Goal: Task Accomplishment & Management: Complete application form

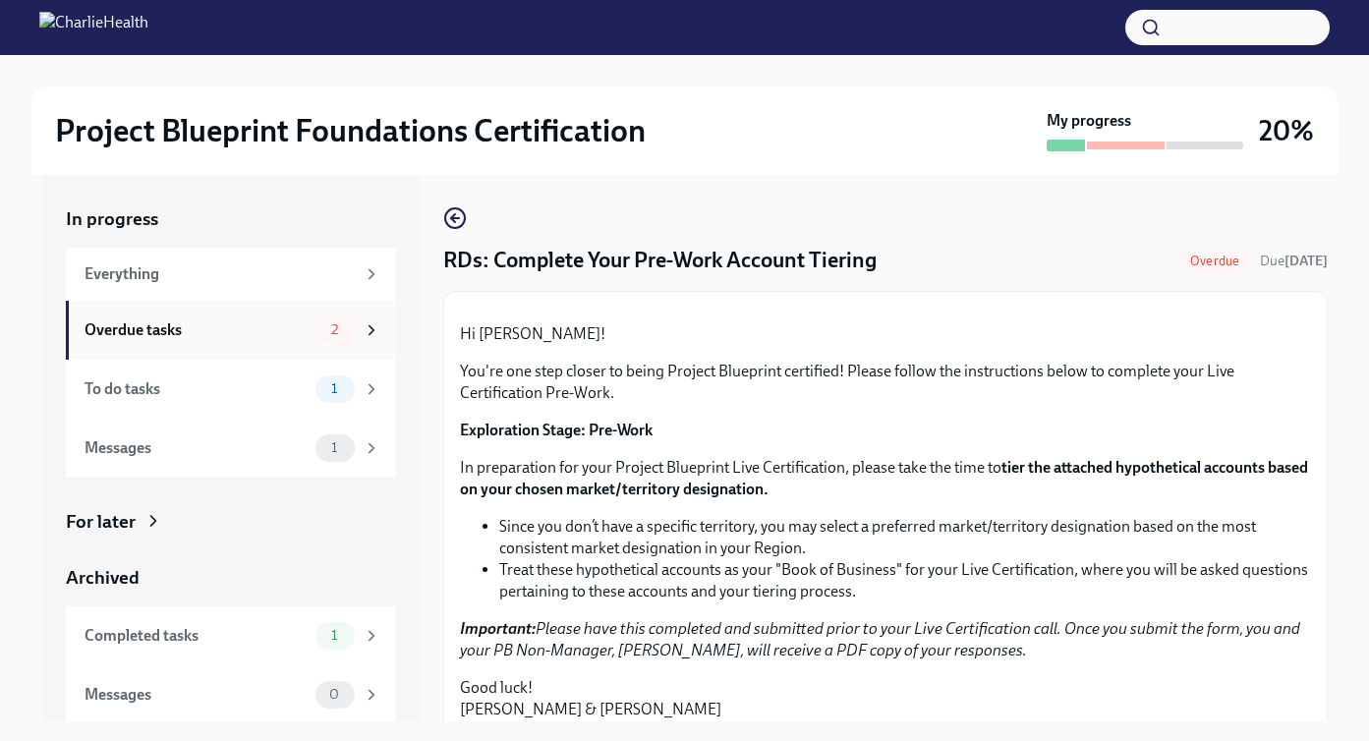
click at [311, 327] on div "Overdue tasks 2" at bounding box center [233, 330] width 296 height 28
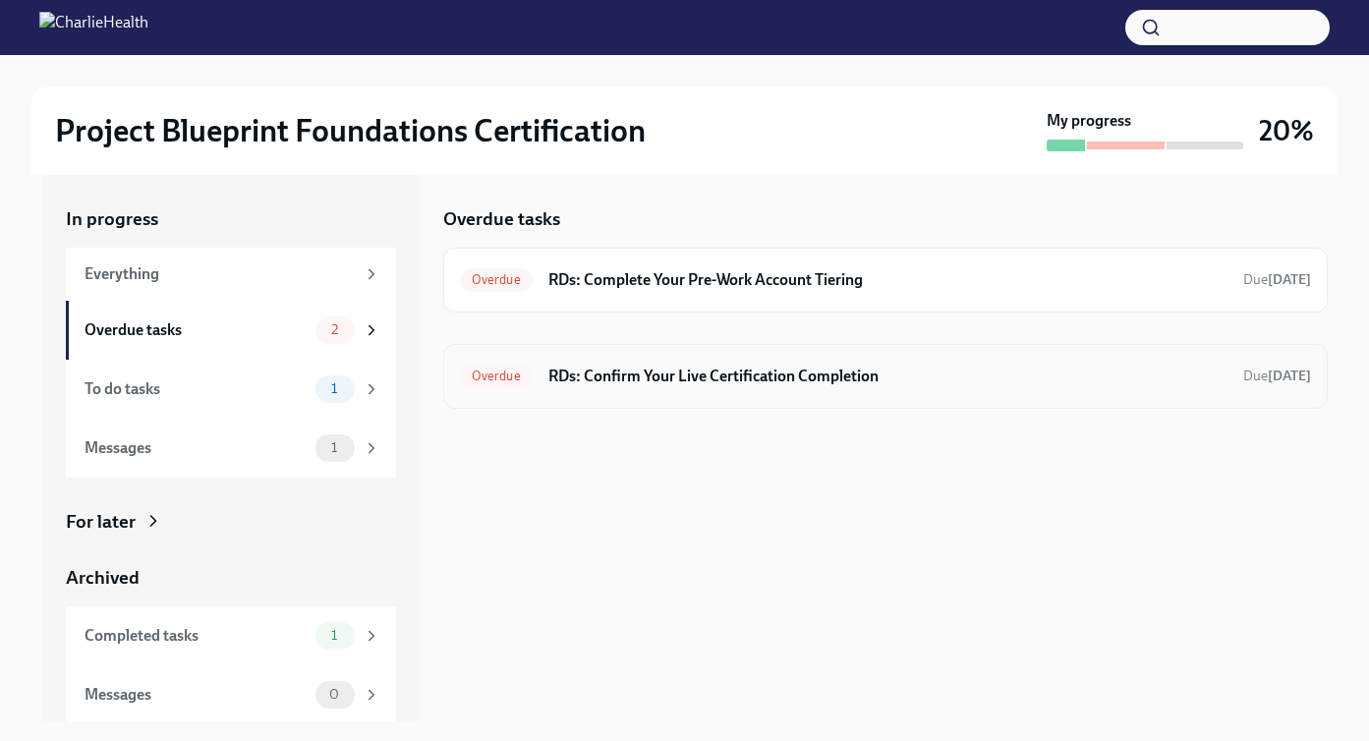
click at [727, 380] on h6 "RDs: Confirm Your Live Certification Completion" at bounding box center [887, 377] width 679 height 22
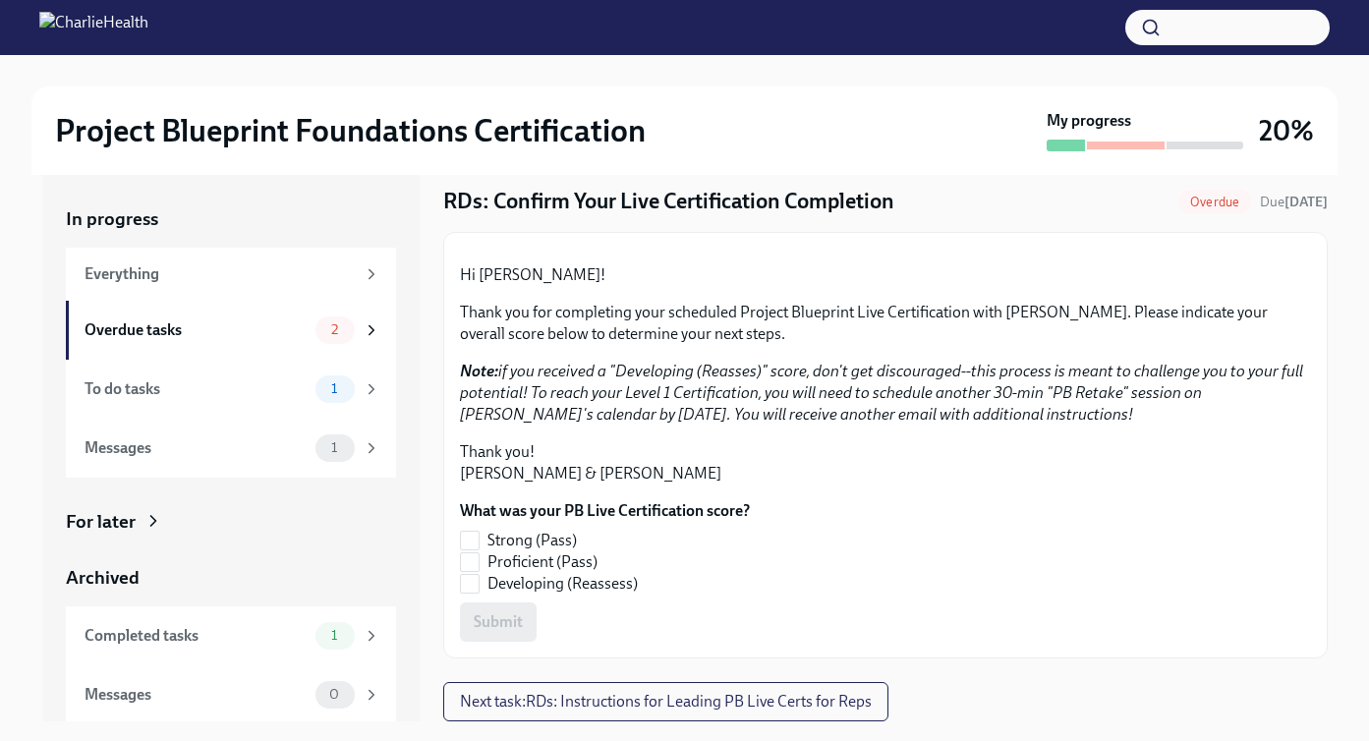
scroll to position [266, 0]
click at [481, 564] on label "Proficient (Pass)" at bounding box center [597, 562] width 274 height 22
click at [479, 564] on input "Proficient (Pass)" at bounding box center [470, 562] width 18 height 18
checkbox input "true"
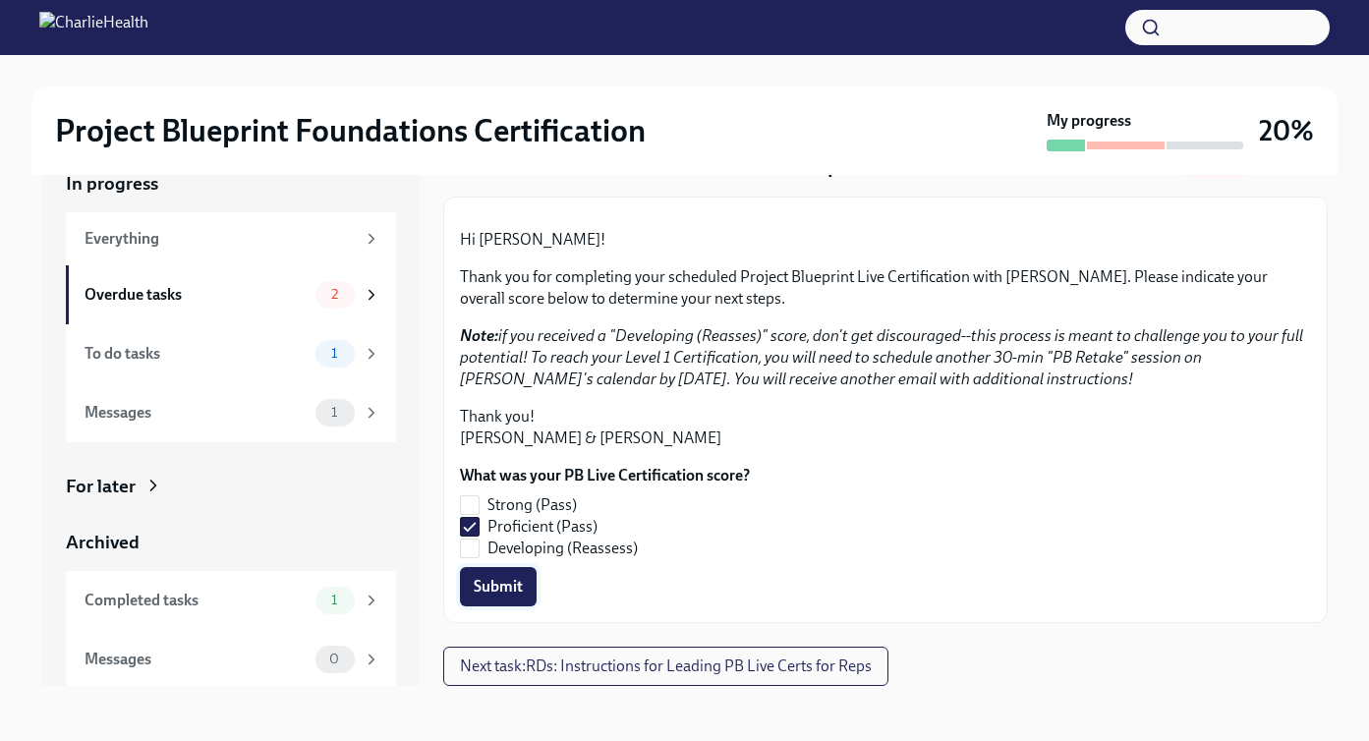
click at [512, 588] on span "Submit" at bounding box center [498, 587] width 49 height 20
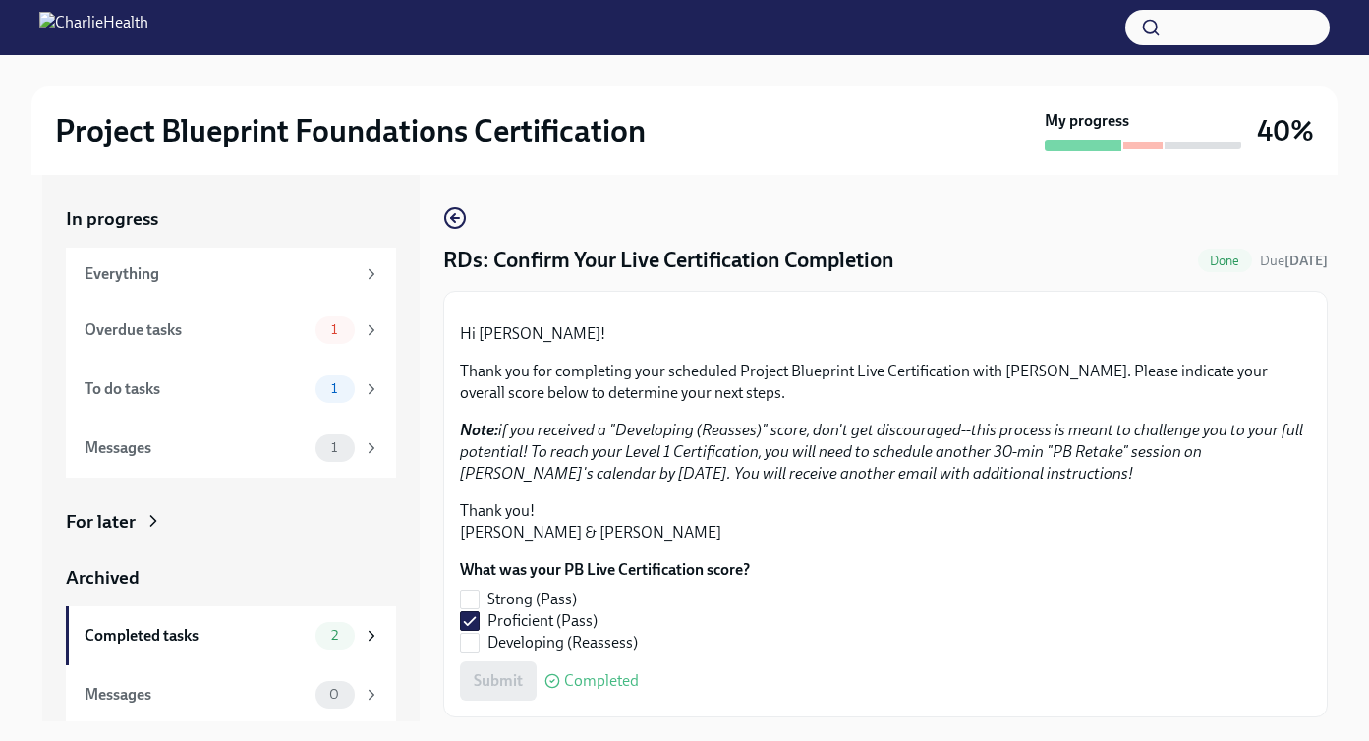
scroll to position [7, 0]
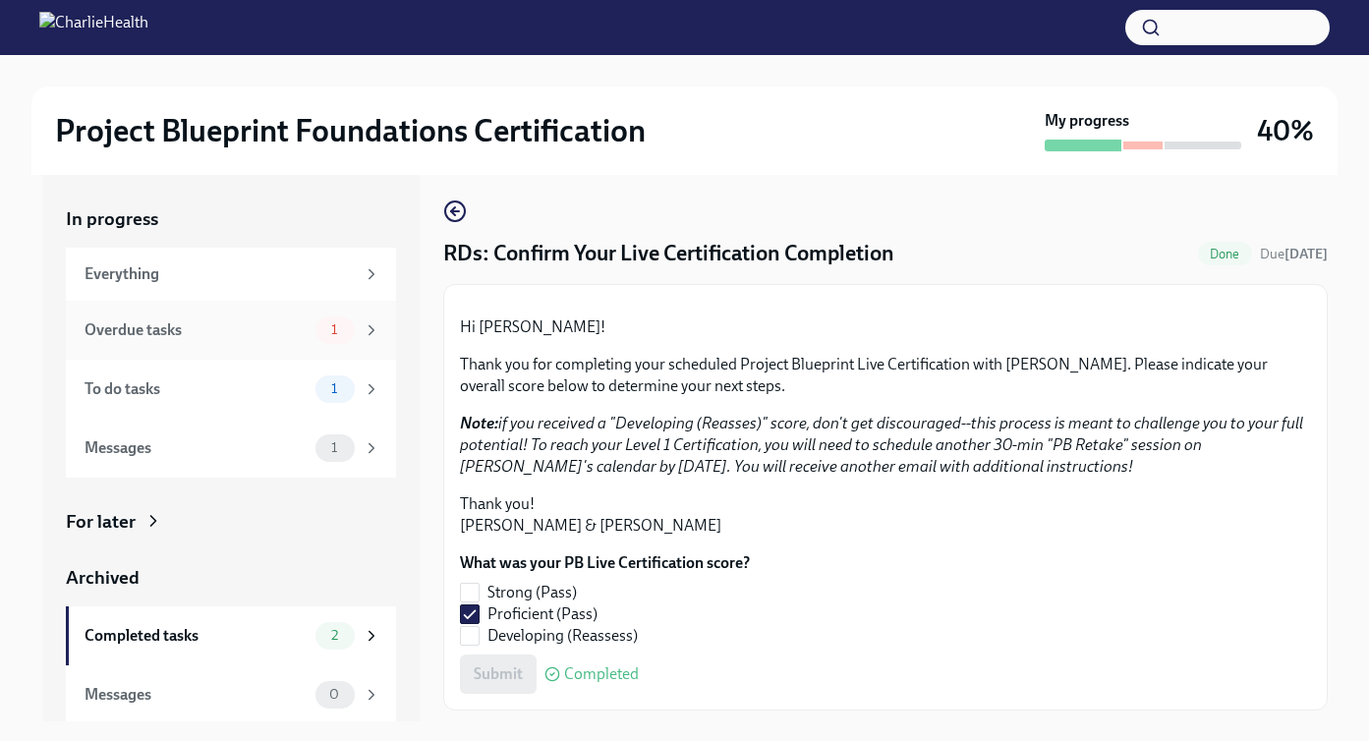
click at [303, 327] on div "Overdue tasks" at bounding box center [196, 330] width 223 height 22
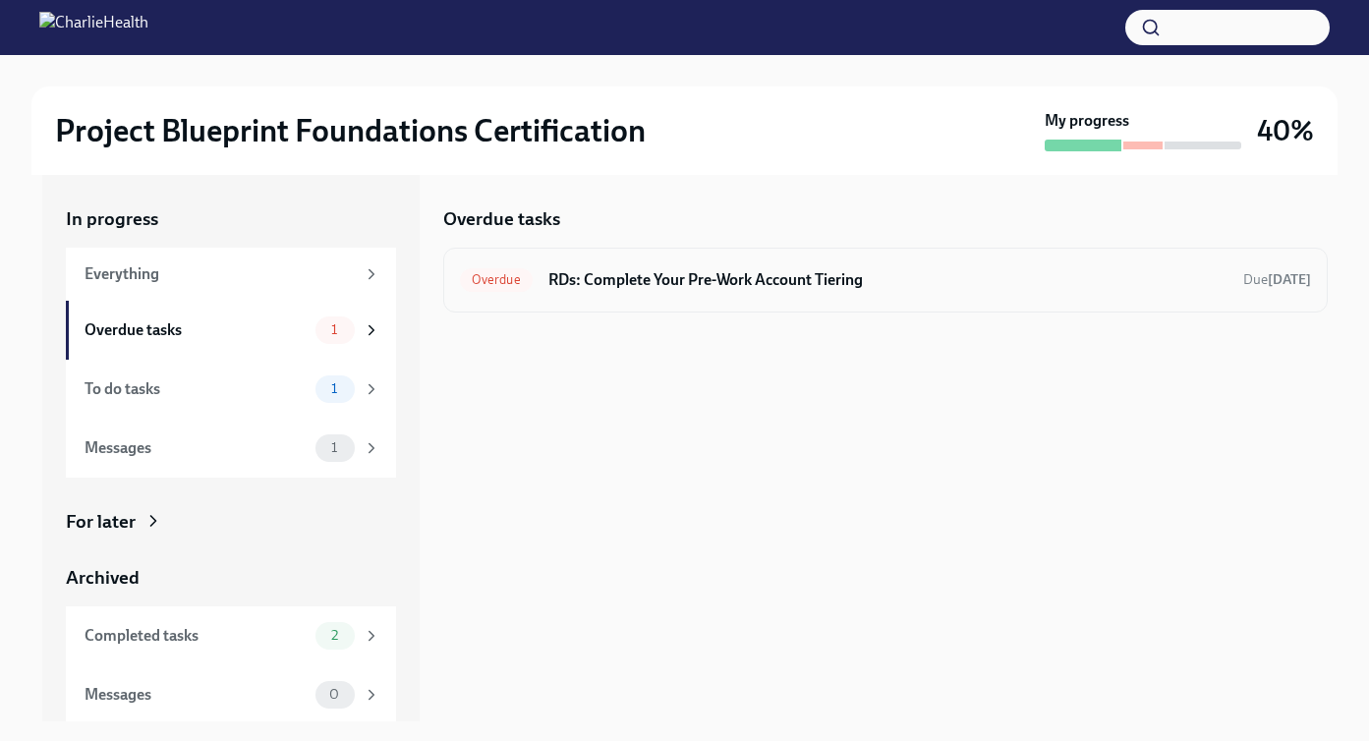
click at [632, 275] on h6 "RDs: Complete Your Pre-Work Account Tiering" at bounding box center [887, 280] width 679 height 22
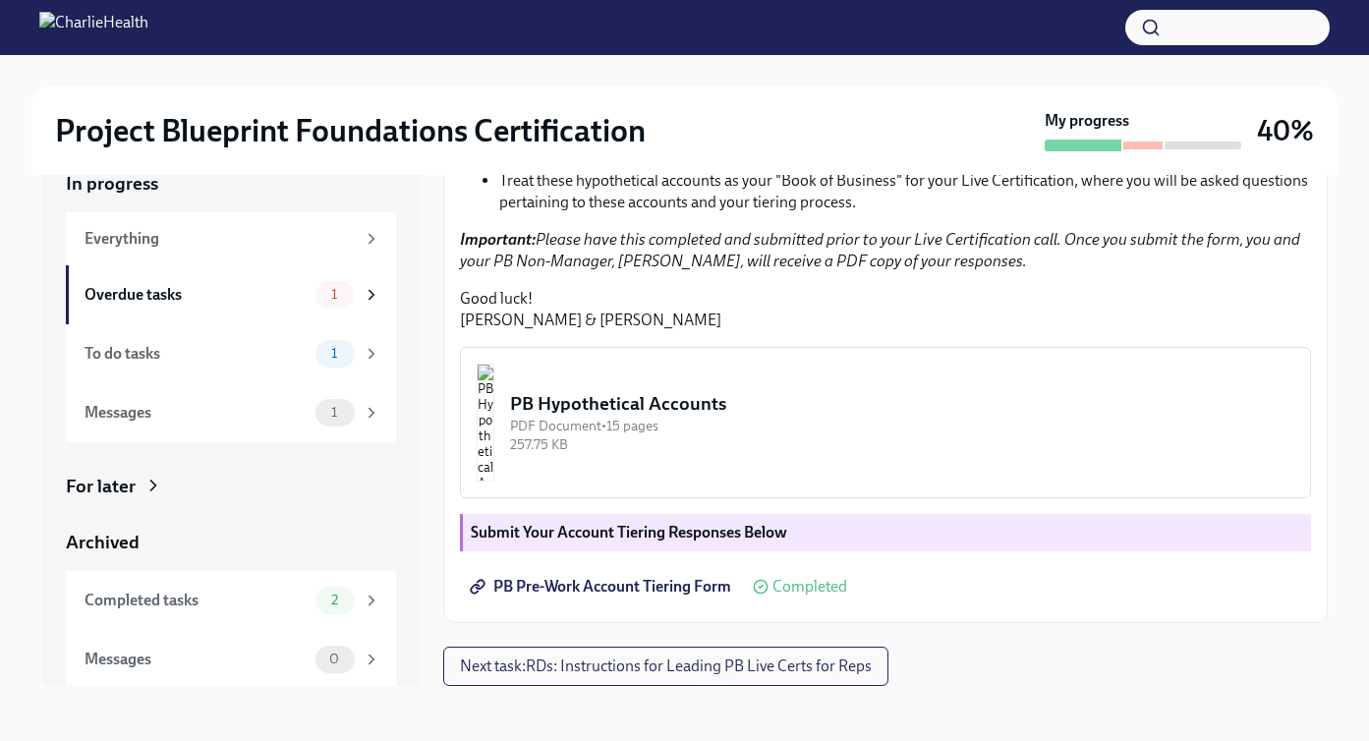
scroll to position [561, 0]
click at [621, 672] on span "Next task : RDs: Instructions for Leading PB Live Certs for Reps" at bounding box center [666, 666] width 412 height 20
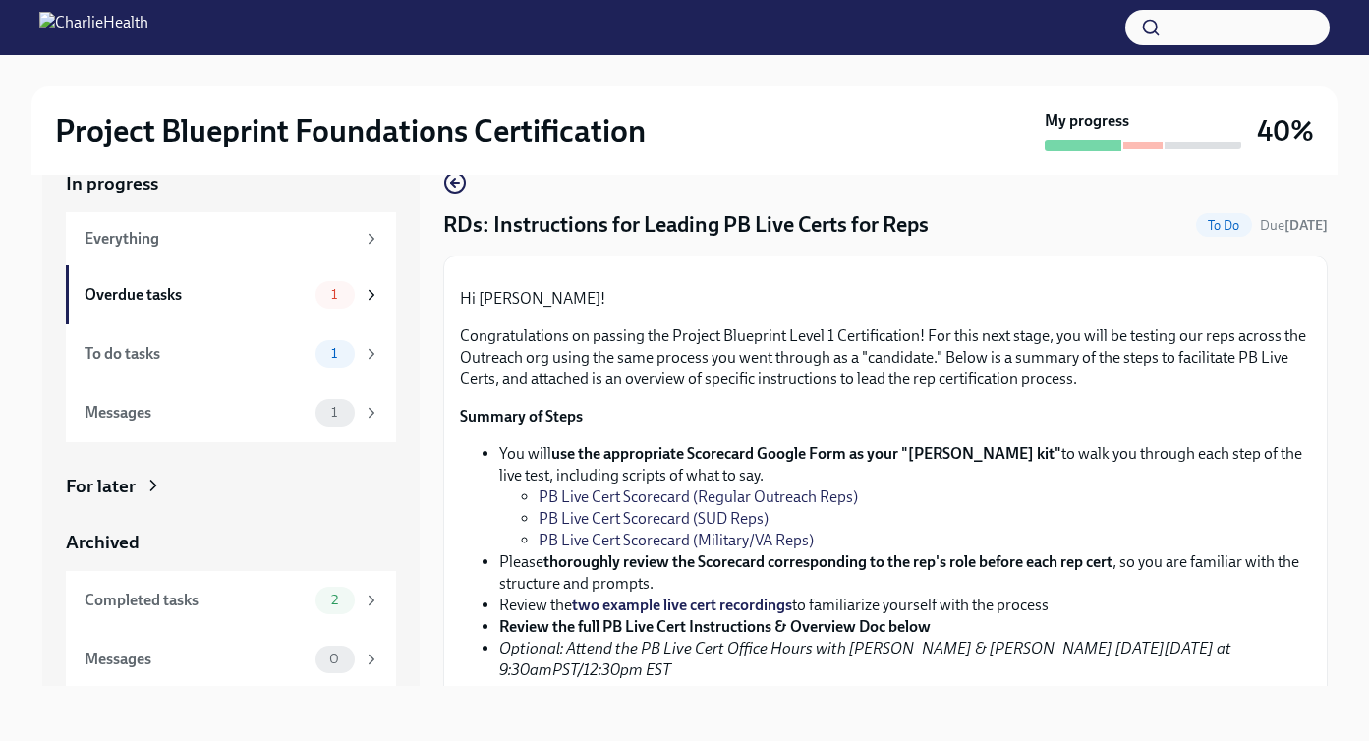
click at [606, 551] on li "You will use the appropriate Scorecard Google Form as your "[PERSON_NAME] kit" …" at bounding box center [905, 497] width 812 height 108
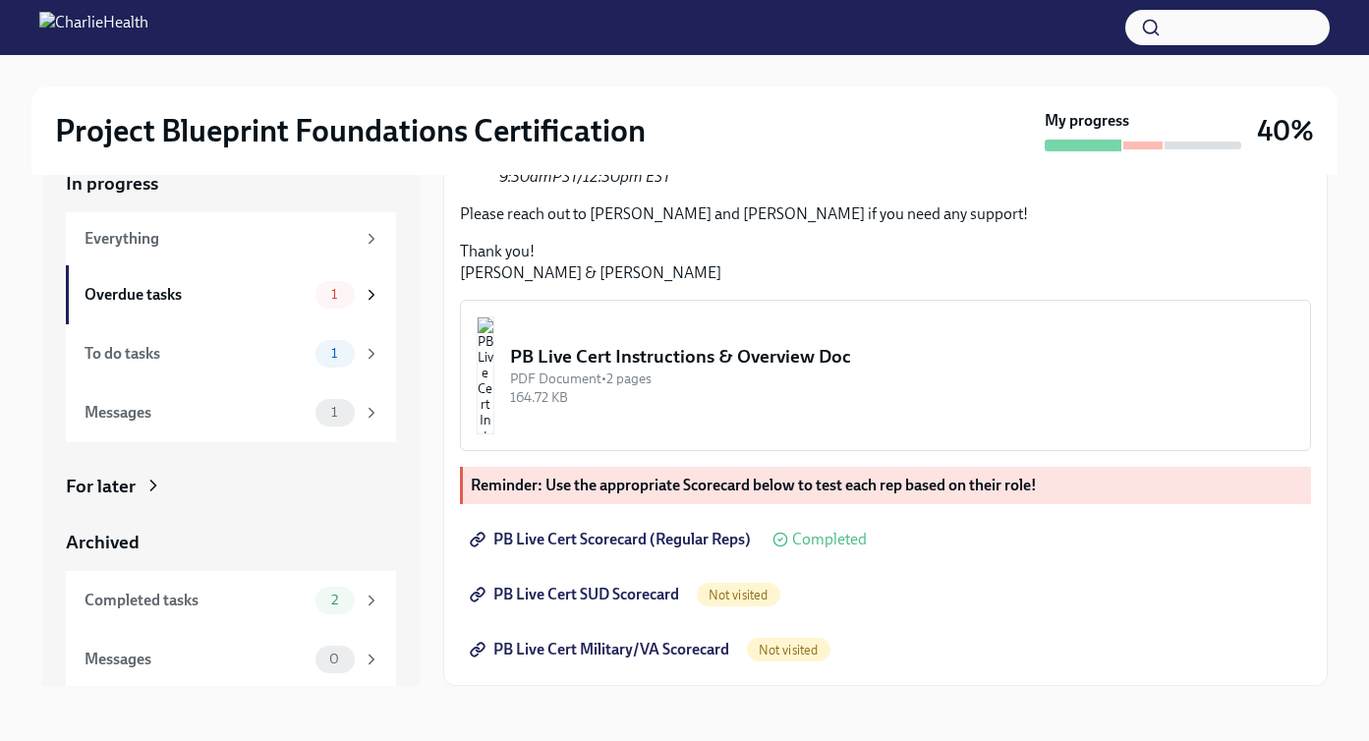
scroll to position [679, 0]
click at [591, 593] on span "PB Live Cert SUD Scorecard" at bounding box center [576, 595] width 205 height 20
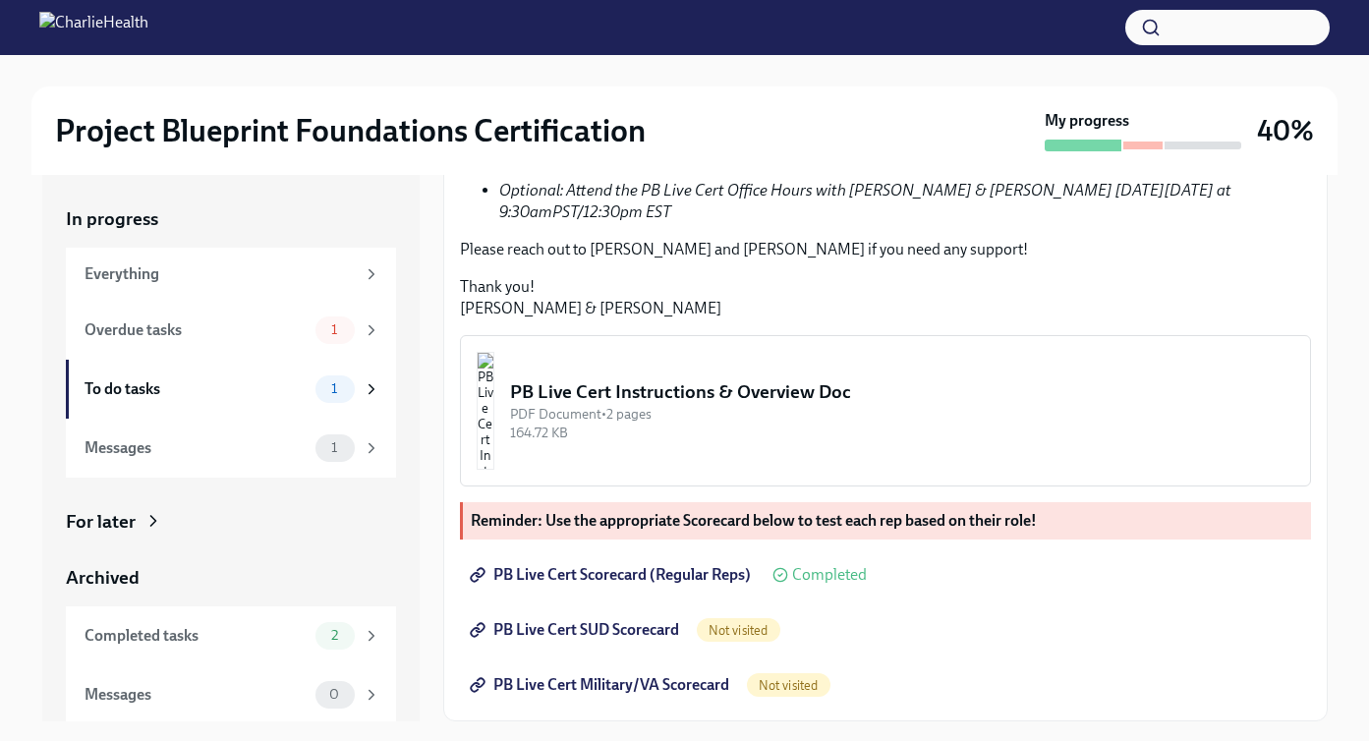
click at [665, 689] on span "PB Live Cert Military/VA Scorecard" at bounding box center [601, 685] width 255 height 20
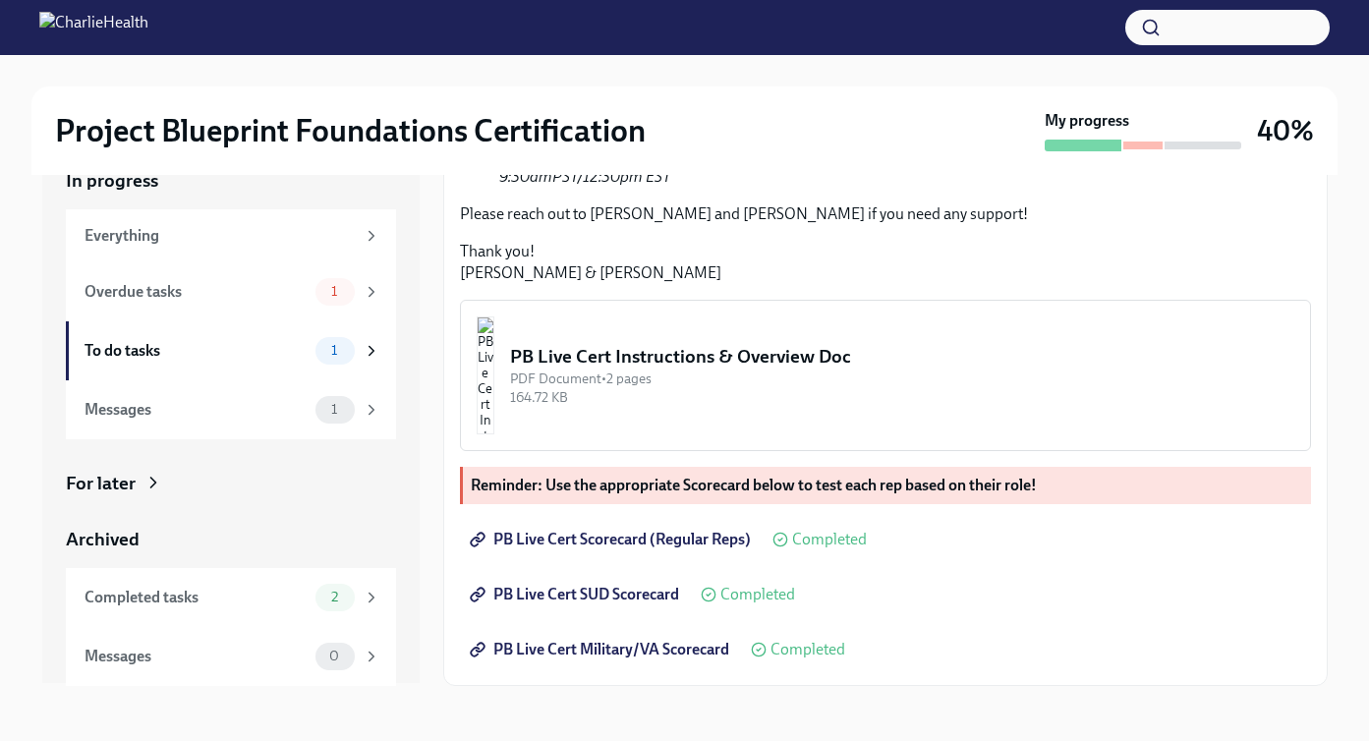
scroll to position [0, 0]
